Goal: Task Accomplishment & Management: Use online tool/utility

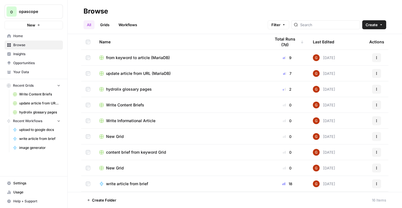
click at [125, 89] on span "hydrolix glossary pages" at bounding box center [129, 90] width 46 height 6
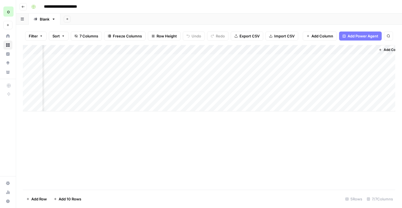
scroll to position [0, 103]
click at [357, 58] on div "Add Column" at bounding box center [209, 78] width 372 height 67
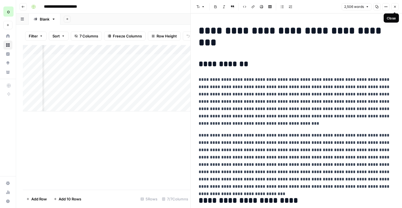
click at [395, 9] on button "Close" at bounding box center [394, 6] width 7 height 7
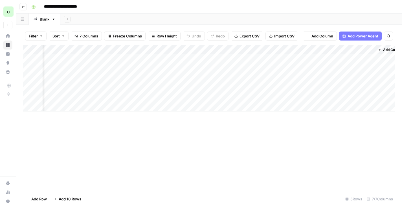
scroll to position [0, 92]
click at [136, 59] on div "Add Column" at bounding box center [209, 78] width 372 height 67
